Goal: Understand process/instructions: Learn how to perform a task or action

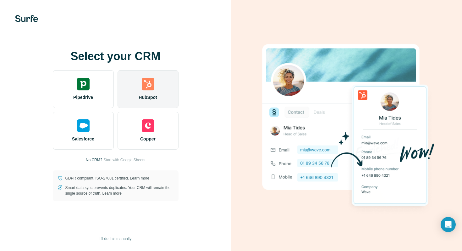
click at [159, 84] on div "HubSpot" at bounding box center [148, 89] width 61 height 38
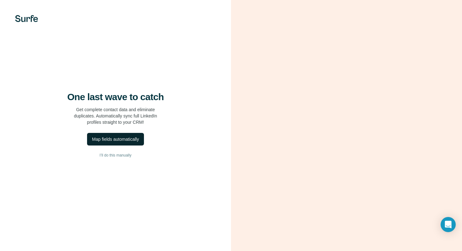
click at [124, 142] on div "Map fields automatically" at bounding box center [115, 139] width 47 height 6
